Goal: Task Accomplishment & Management: Manage account settings

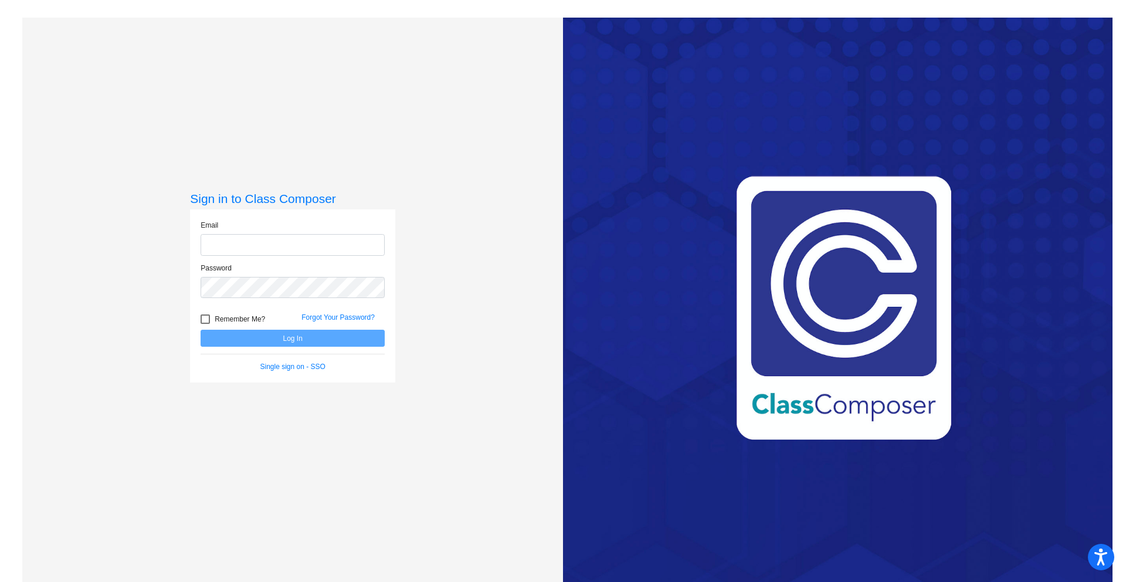
type input "[EMAIL_ADDRESS][DOMAIN_NAME]"
click at [274, 348] on form "Email [EMAIL_ADDRESS][DOMAIN_NAME] Password Remember Me? Forgot Your Password? …" at bounding box center [293, 296] width 184 height 152
click at [289, 341] on button "Log In" at bounding box center [293, 338] width 184 height 17
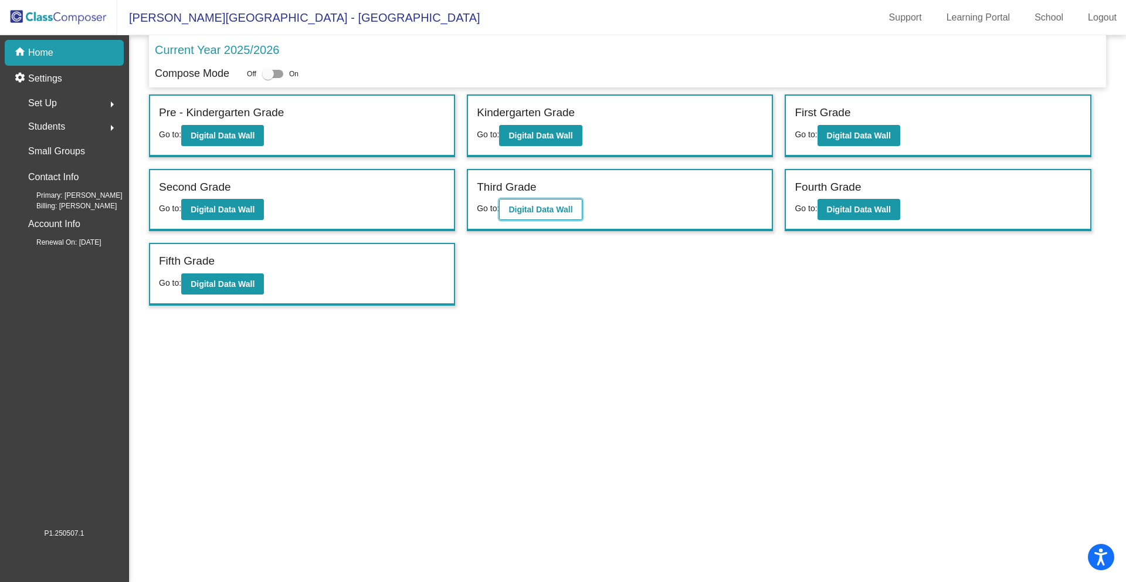
click at [535, 215] on button "Digital Data Wall" at bounding box center [540, 209] width 83 height 21
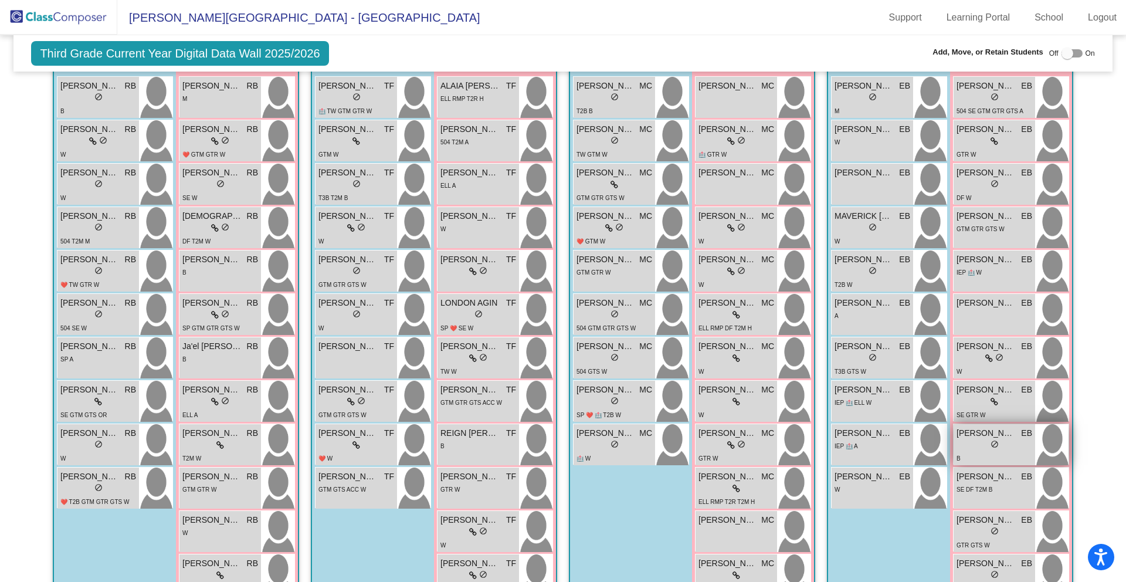
scroll to position [402, 0]
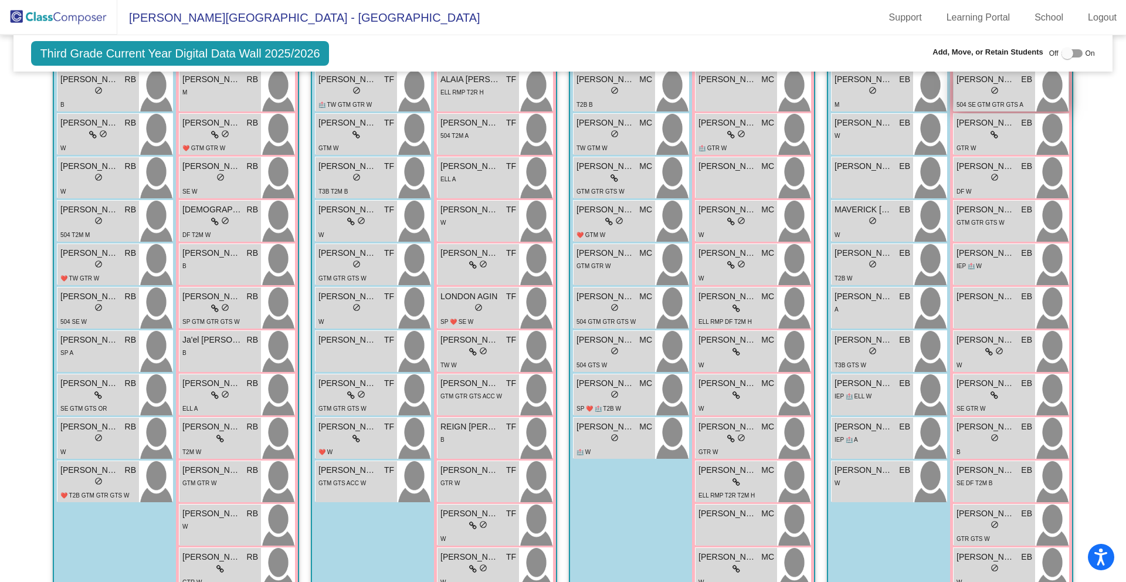
click at [988, 82] on span "[PERSON_NAME]" at bounding box center [985, 79] width 59 height 12
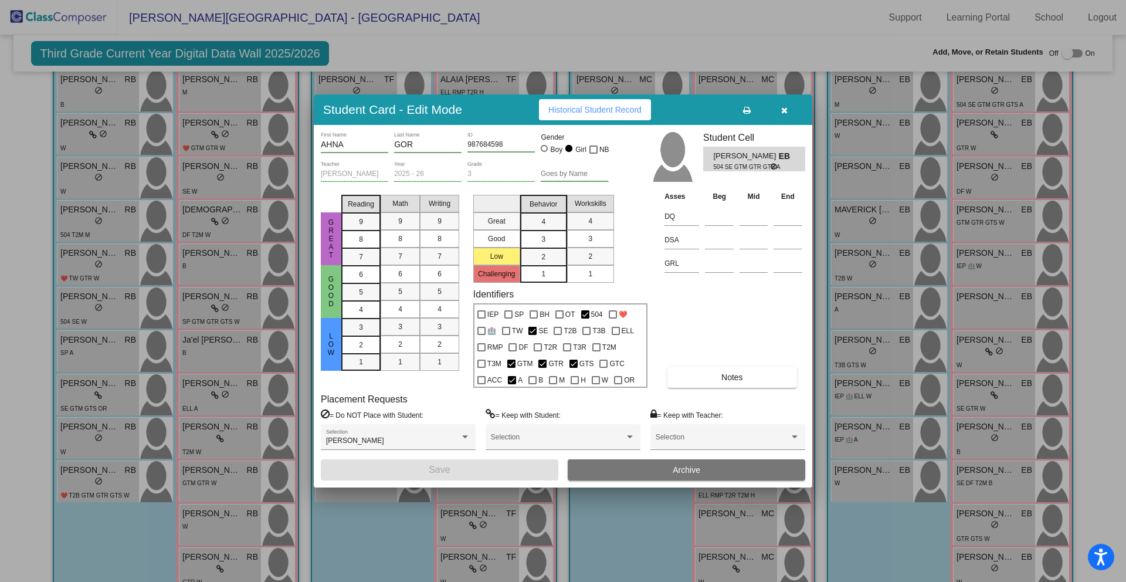
click at [701, 467] on button "Archive" at bounding box center [686, 469] width 237 height 21
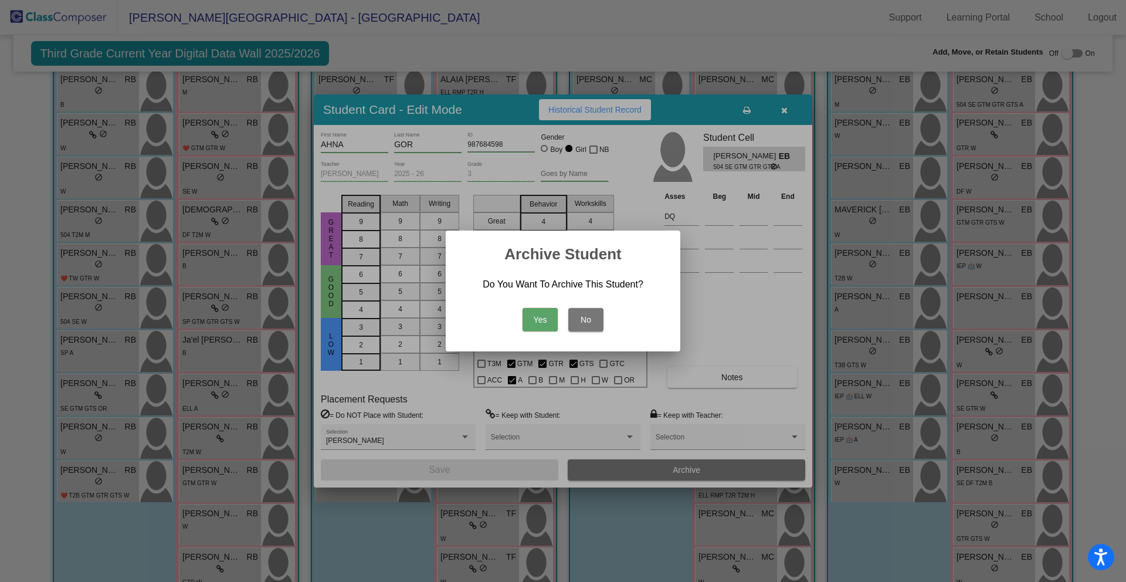
click at [548, 321] on button "Yes" at bounding box center [539, 319] width 35 height 23
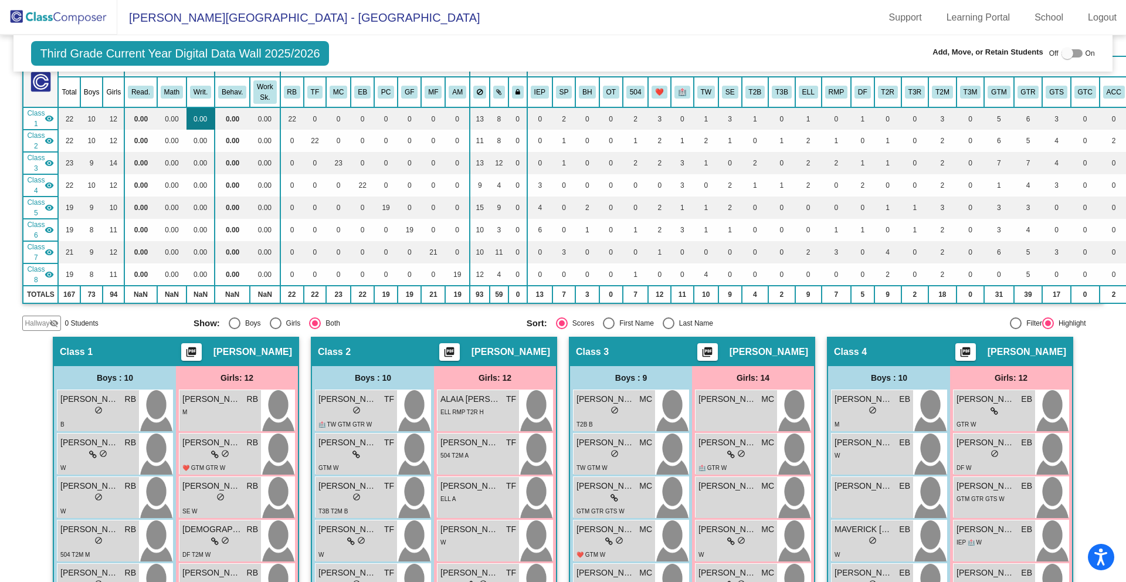
scroll to position [0, 0]
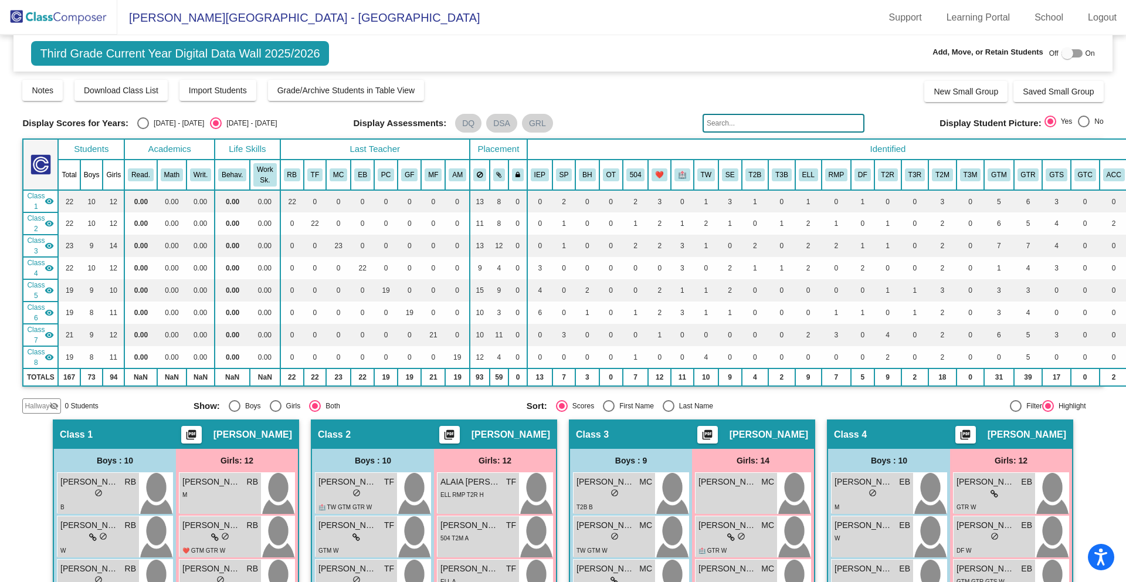
click at [71, 24] on img at bounding box center [58, 17] width 117 height 35
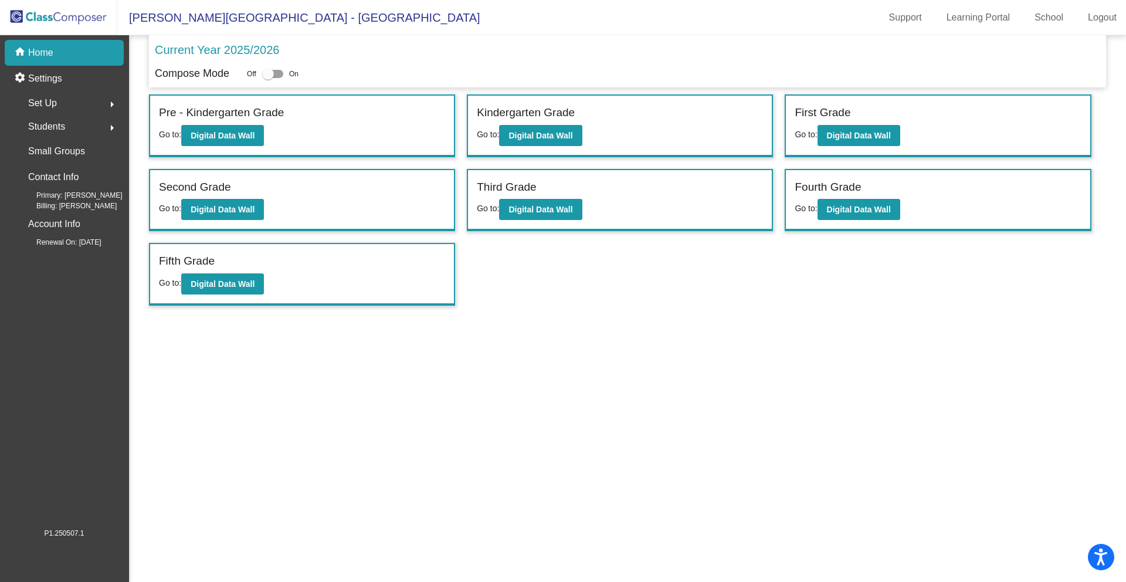
click at [96, 136] on div "Students arrow_right" at bounding box center [68, 126] width 112 height 23
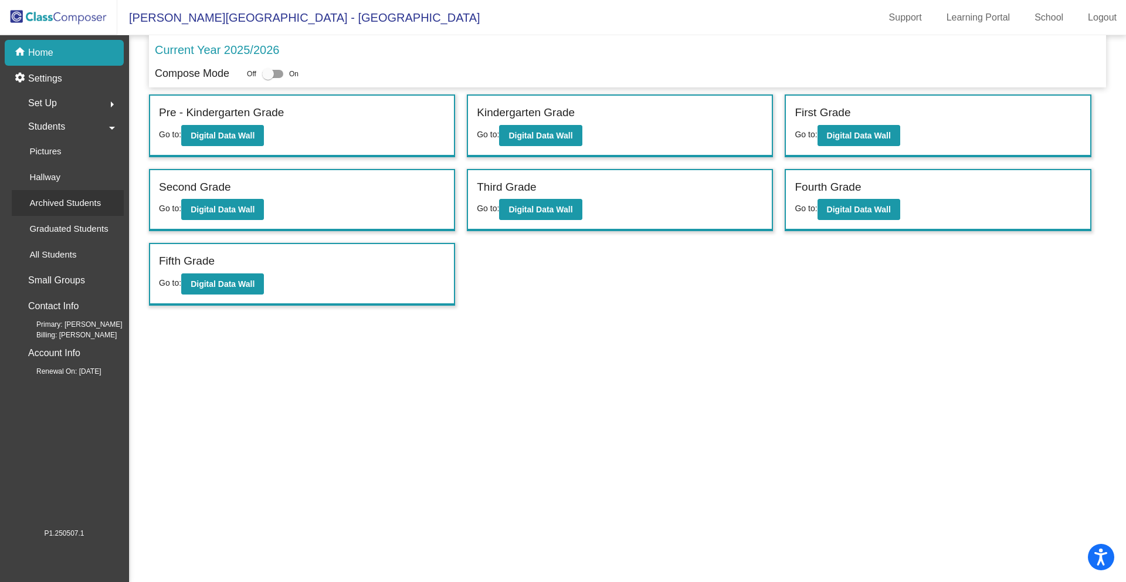
click at [64, 197] on p "Archived Students" at bounding box center [65, 203] width 72 height 14
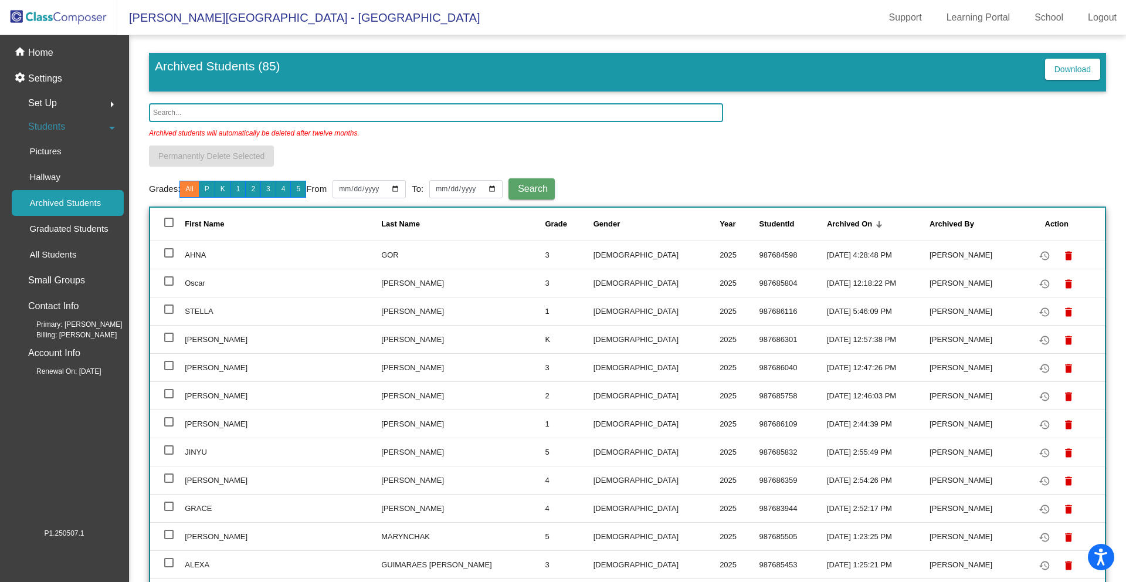
click at [87, 25] on img at bounding box center [58, 17] width 117 height 35
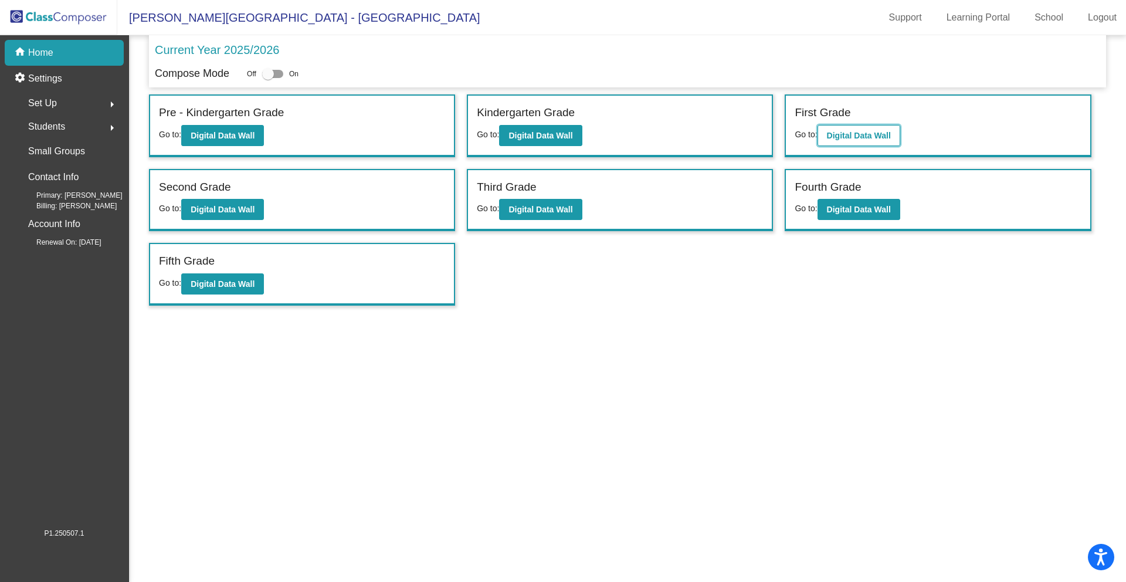
click at [882, 127] on button "Digital Data Wall" at bounding box center [858, 135] width 83 height 21
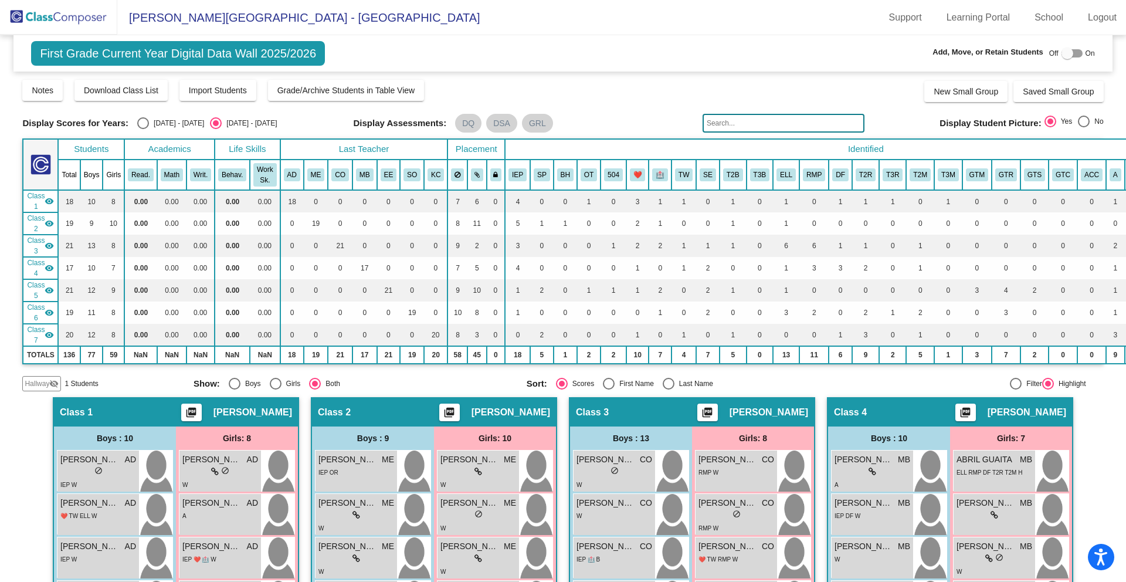
click at [1061, 49] on div at bounding box center [1067, 53] width 12 height 12
checkbox input "true"
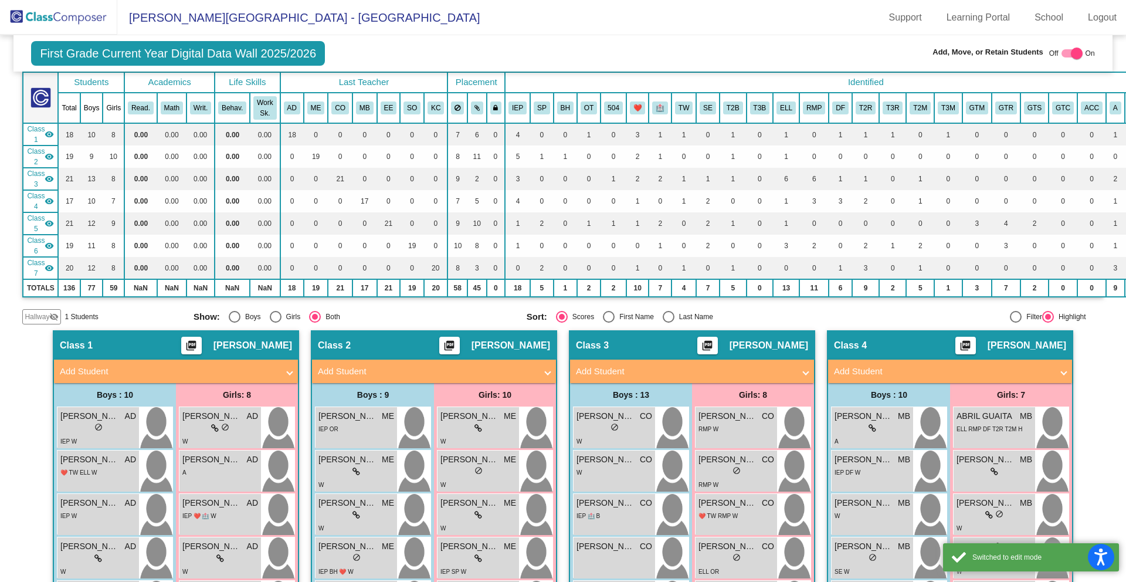
scroll to position [77, 0]
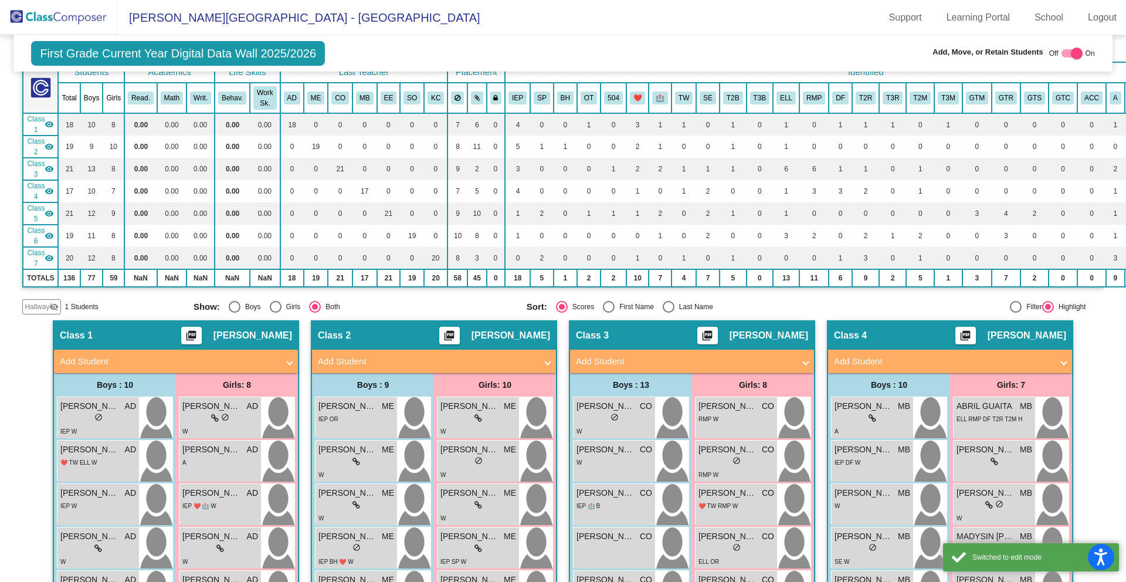
click at [39, 309] on span "Hallway" at bounding box center [37, 306] width 25 height 11
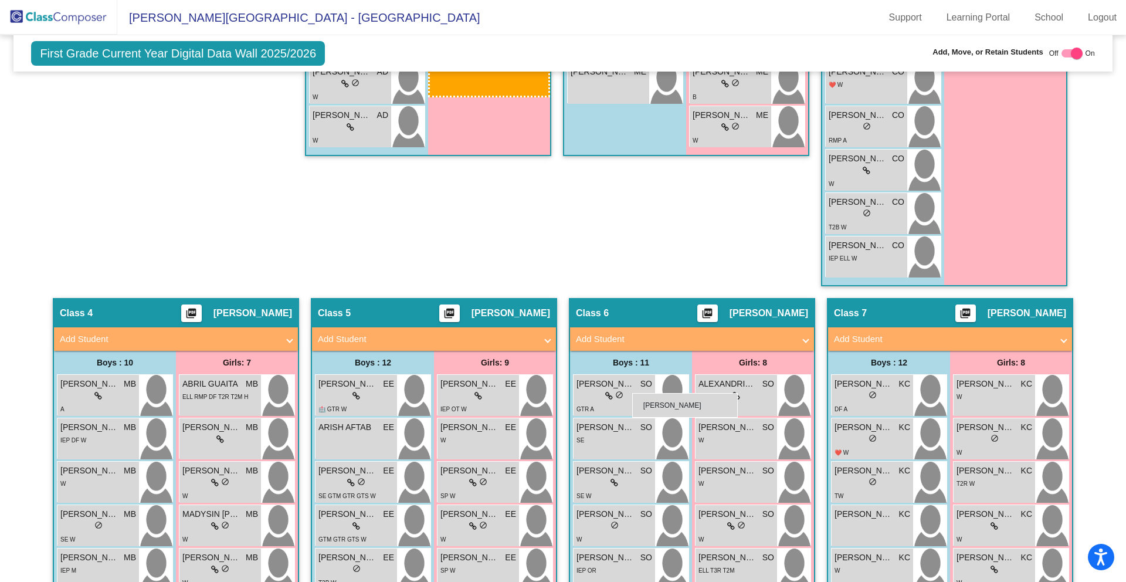
scroll to position [995, 0]
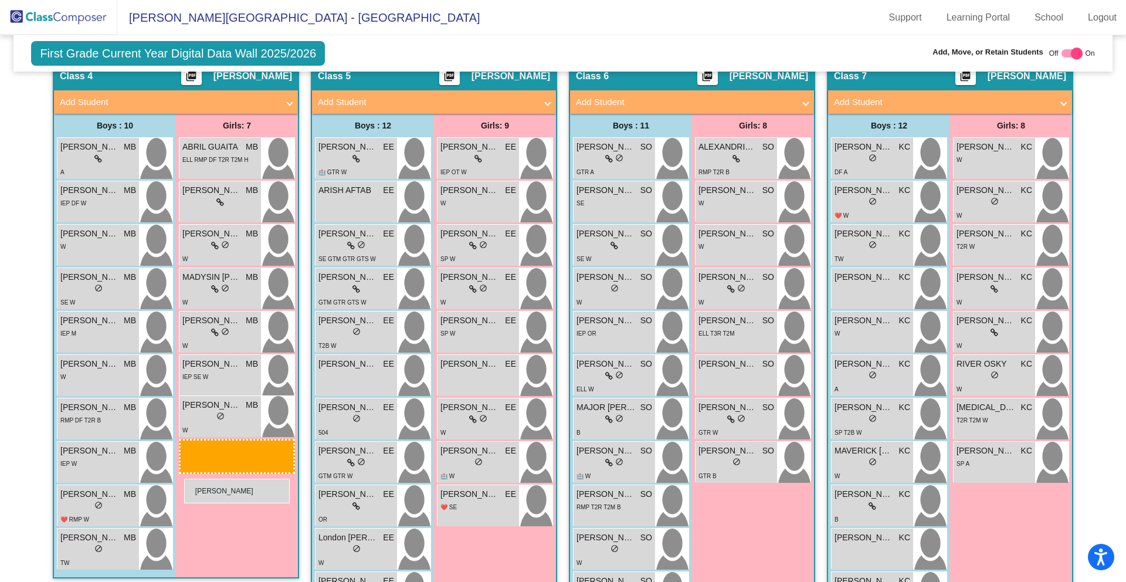
drag, startPoint x: 201, startPoint y: 342, endPoint x: 184, endPoint y: 478, distance: 137.1
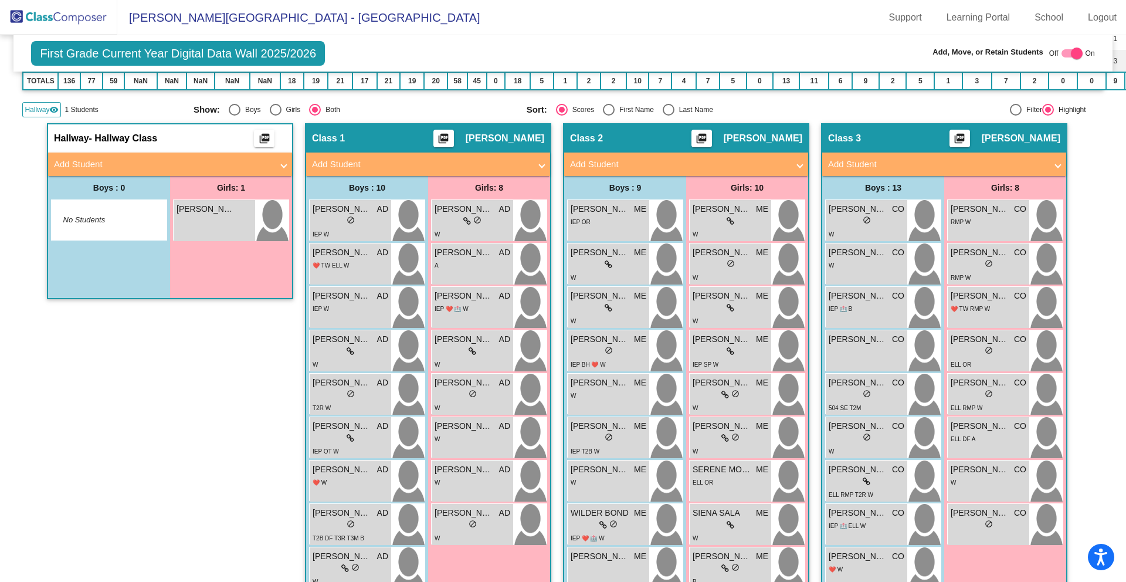
scroll to position [0, 0]
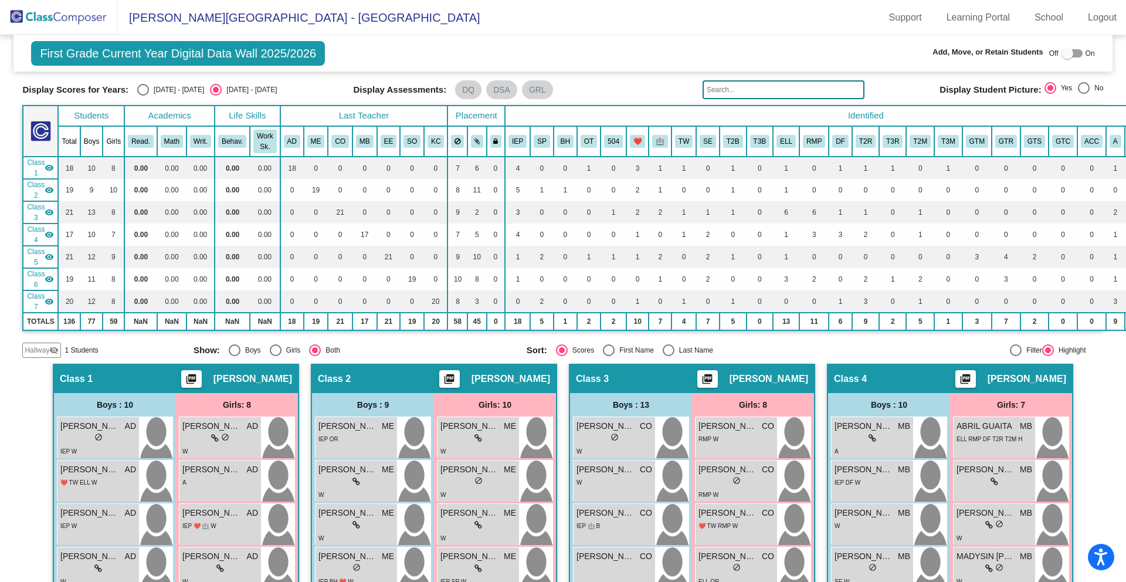
scroll to position [33, 0]
click at [38, 355] on span "Hallway" at bounding box center [37, 350] width 25 height 11
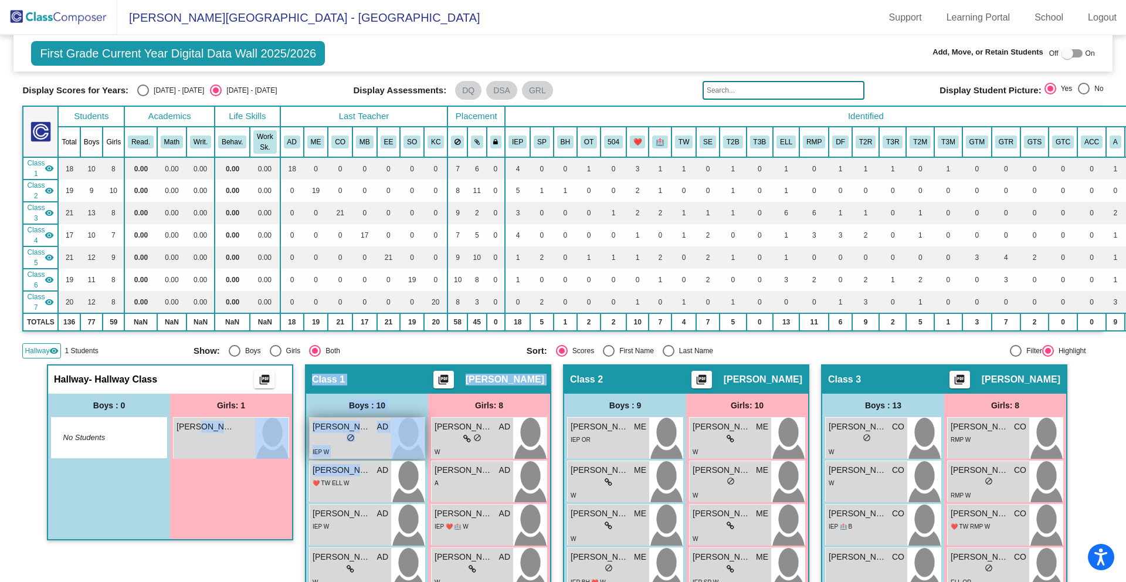
drag, startPoint x: 196, startPoint y: 427, endPoint x: 339, endPoint y: 444, distance: 144.1
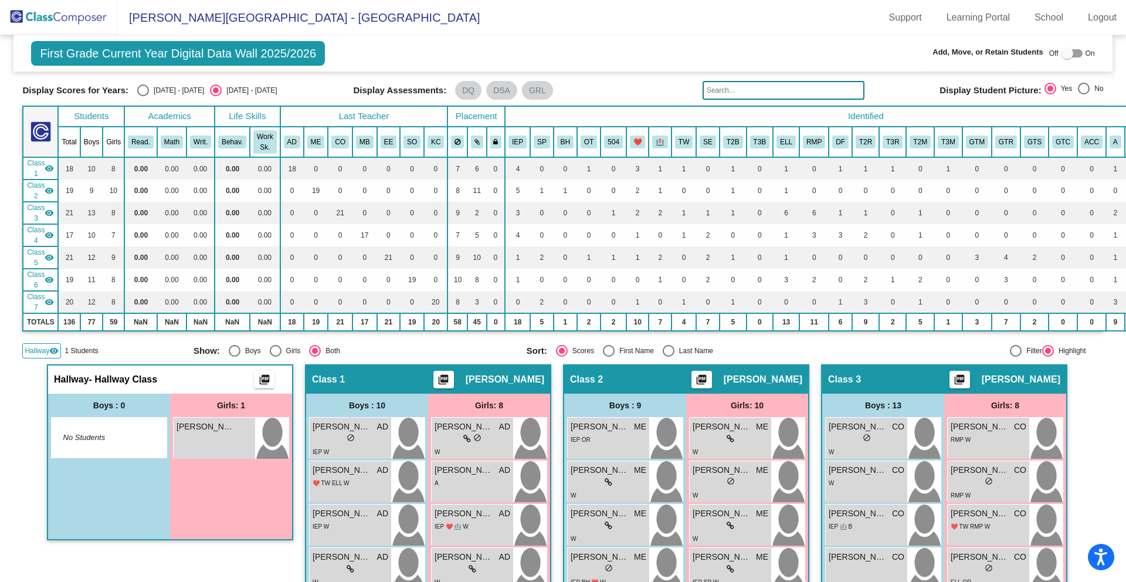
click at [1061, 51] on div at bounding box center [1067, 53] width 12 height 12
checkbox input "true"
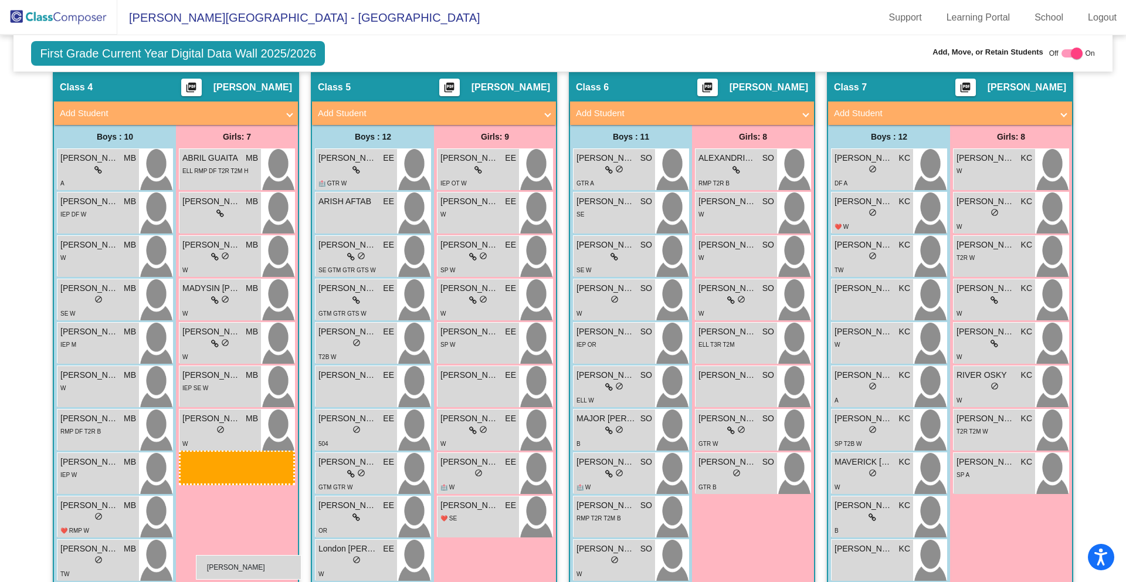
scroll to position [984, 0]
drag, startPoint x: 213, startPoint y: 465, endPoint x: 176, endPoint y: 504, distance: 53.1
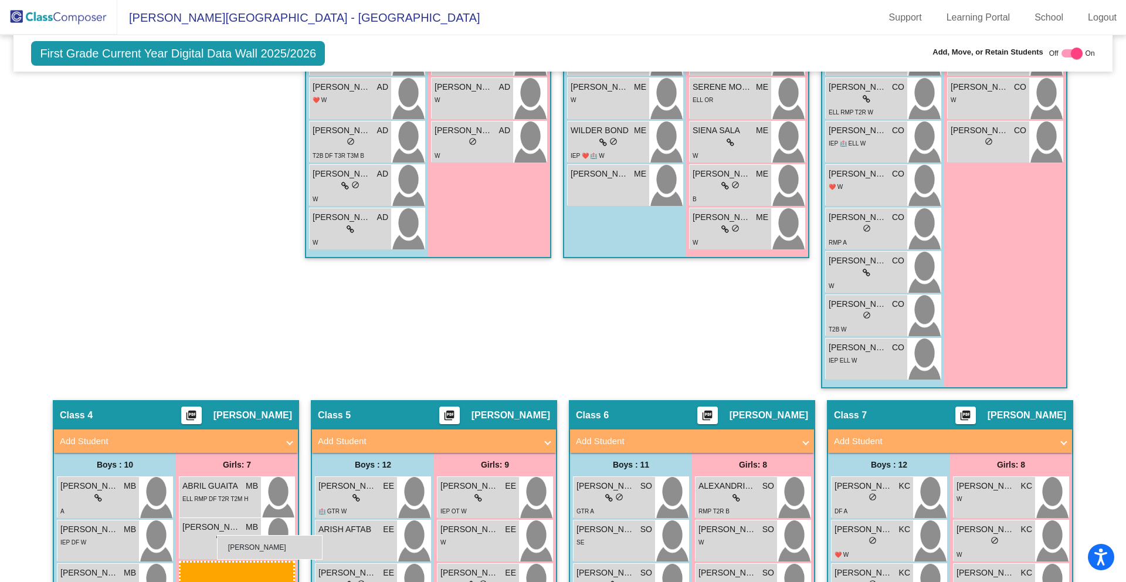
scroll to position [656, 0]
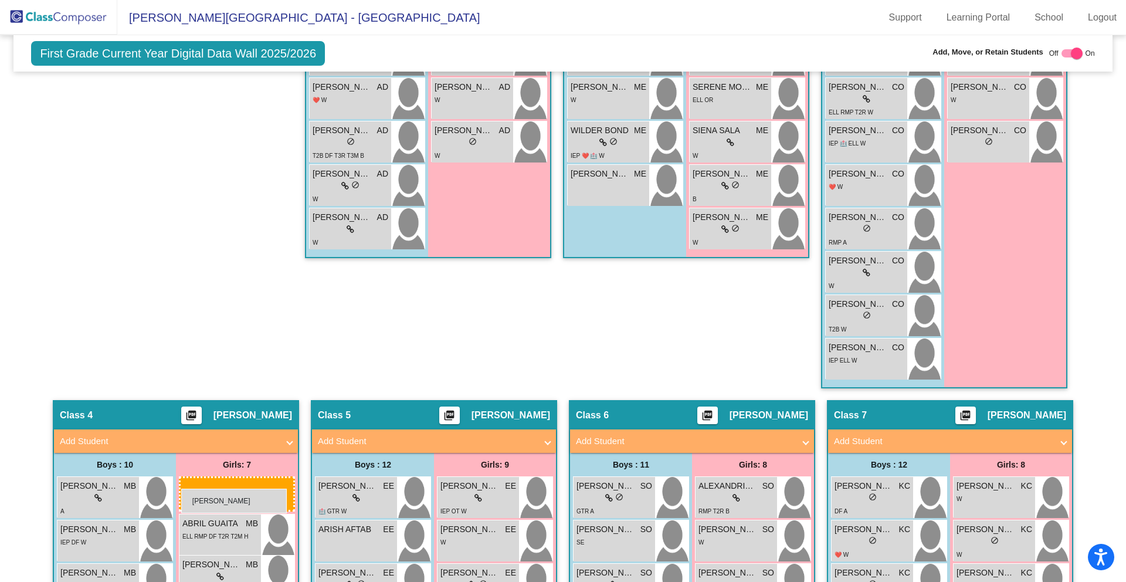
drag, startPoint x: 207, startPoint y: 290, endPoint x: 181, endPoint y: 488, distance: 200.4
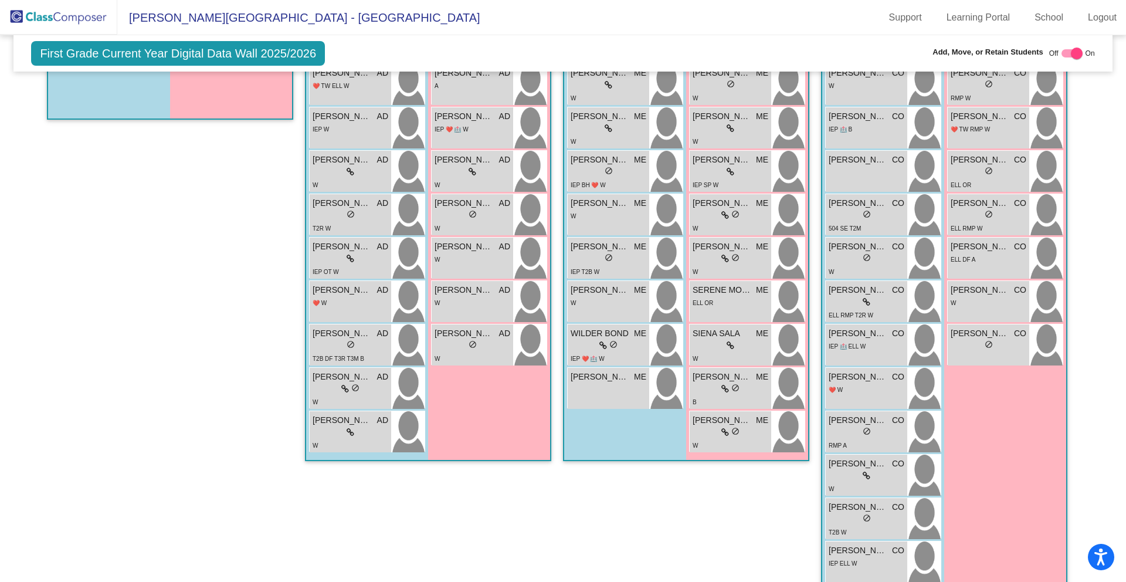
scroll to position [0, 0]
